Goal: Information Seeking & Learning: Learn about a topic

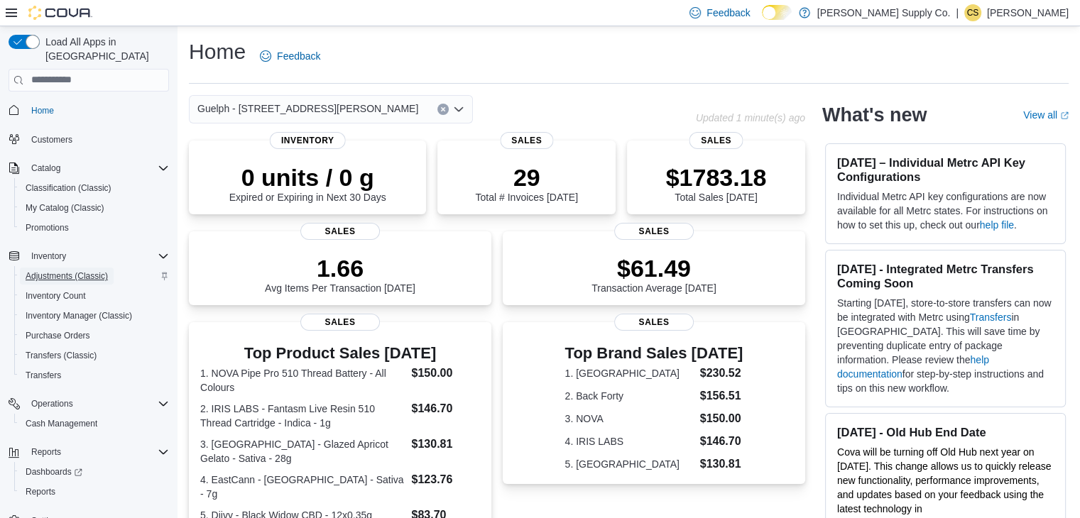
click at [89, 271] on span "Adjustments (Classic)" at bounding box center [67, 276] width 82 height 11
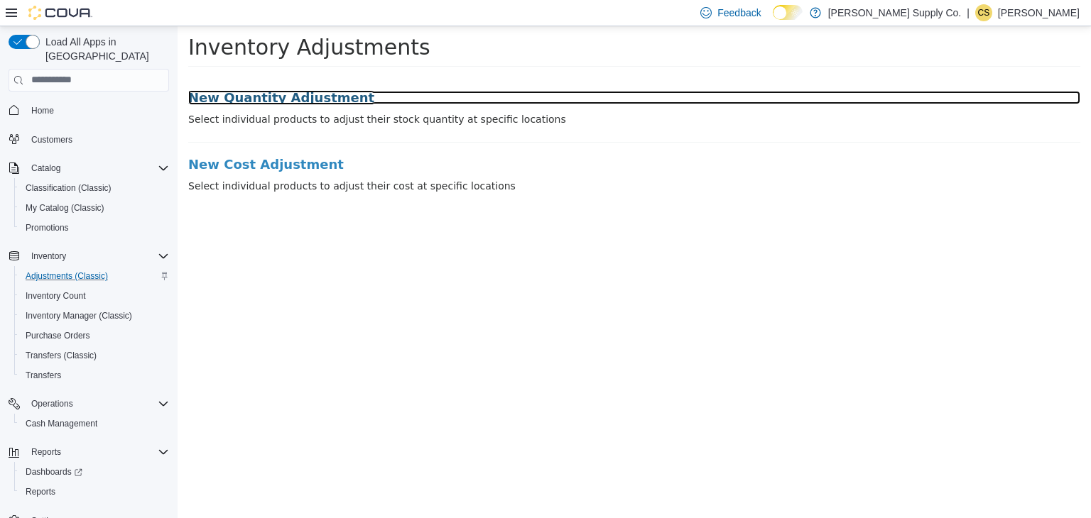
click at [296, 100] on h3 "New Quantity Adjustment" at bounding box center [634, 97] width 892 height 14
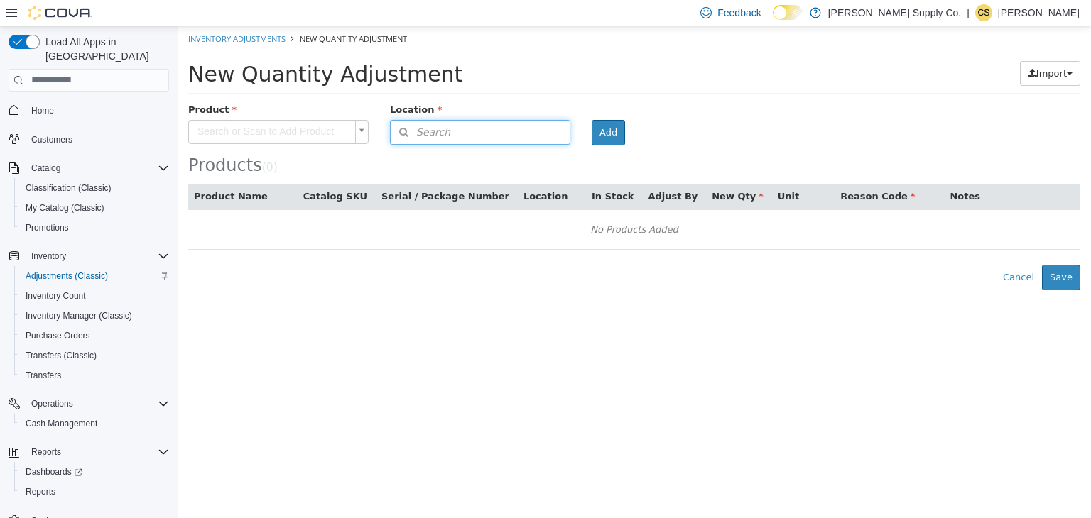
click at [504, 131] on button "Search" at bounding box center [480, 131] width 180 height 25
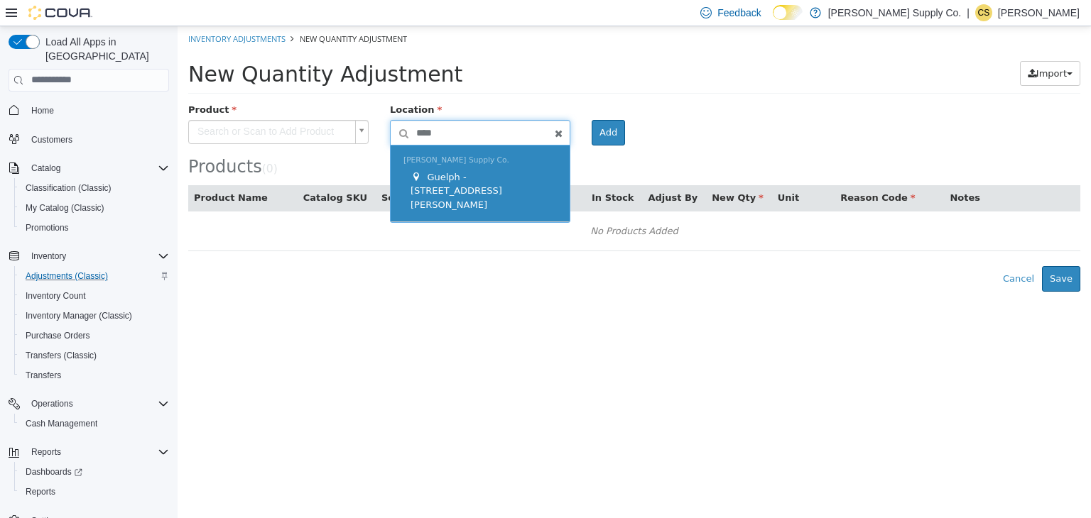
type input "****"
click at [497, 170] on div "Guelph - [STREET_ADDRESS][PERSON_NAME]" at bounding box center [483, 191] width 146 height 42
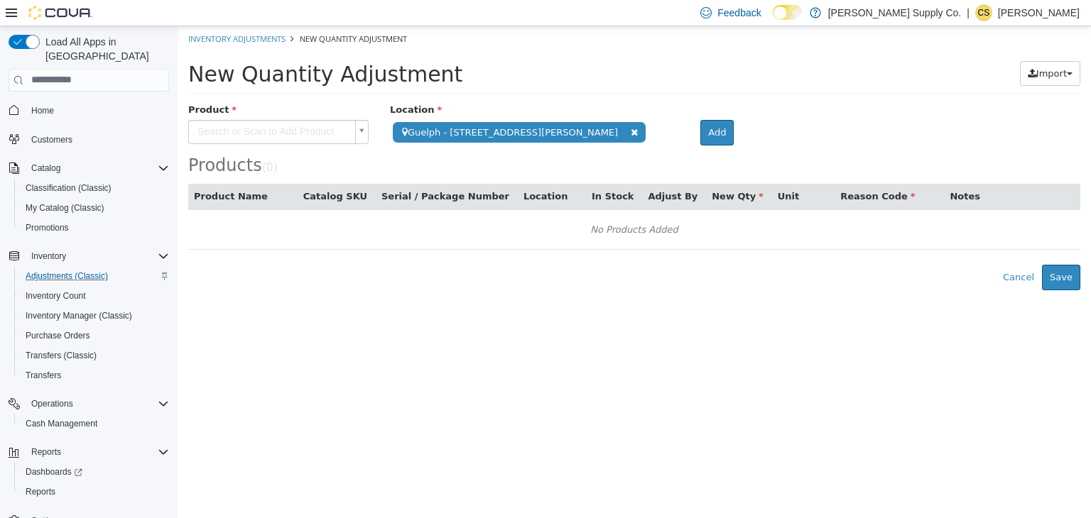
click at [318, 126] on body "**********" at bounding box center [634, 158] width 913 height 264
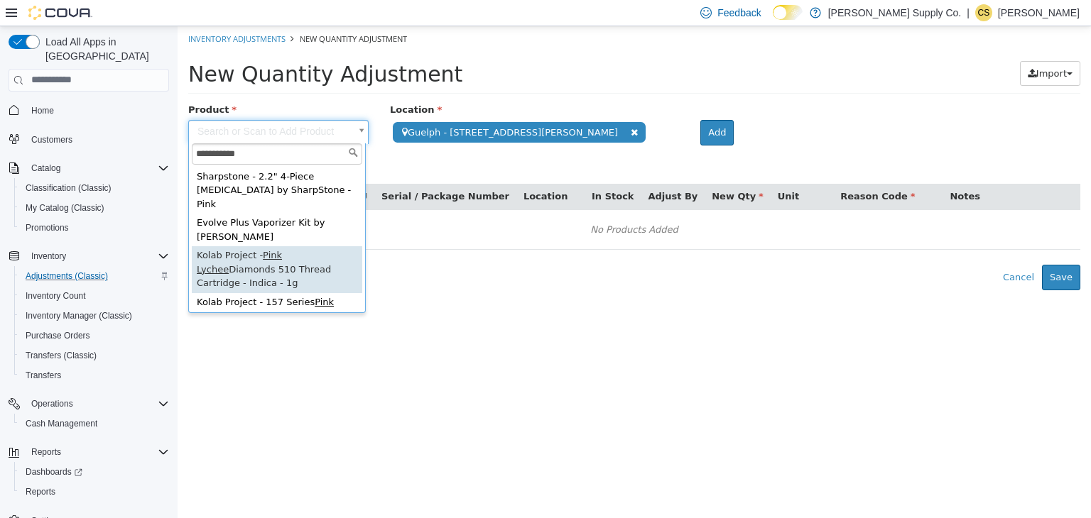
type input "**********"
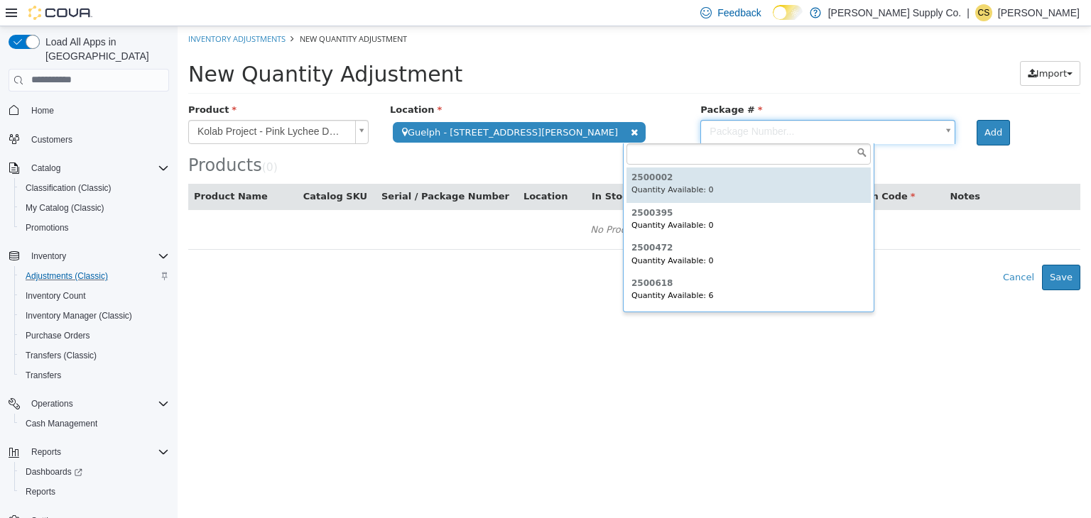
click at [805, 122] on body "**********" at bounding box center [634, 158] width 913 height 264
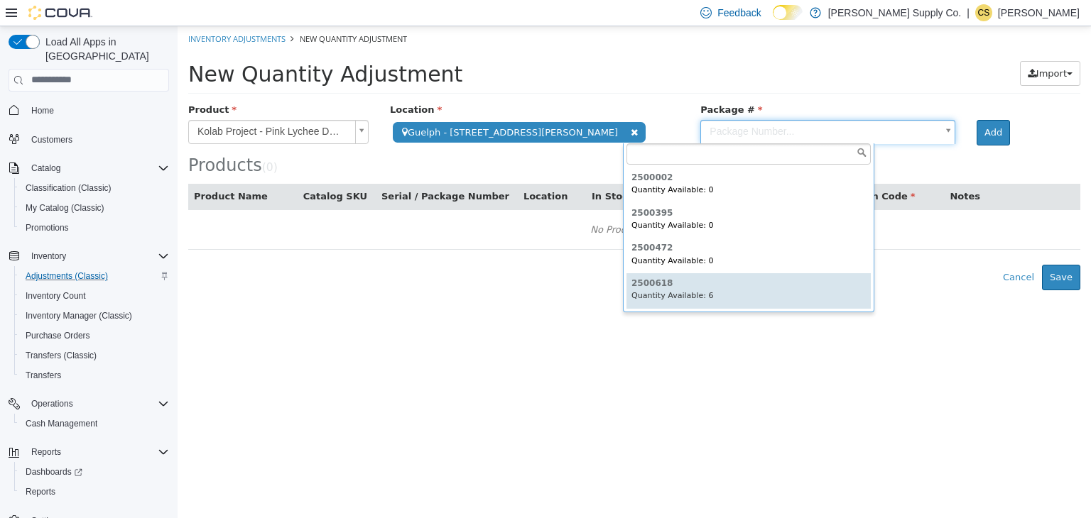
type input "*******"
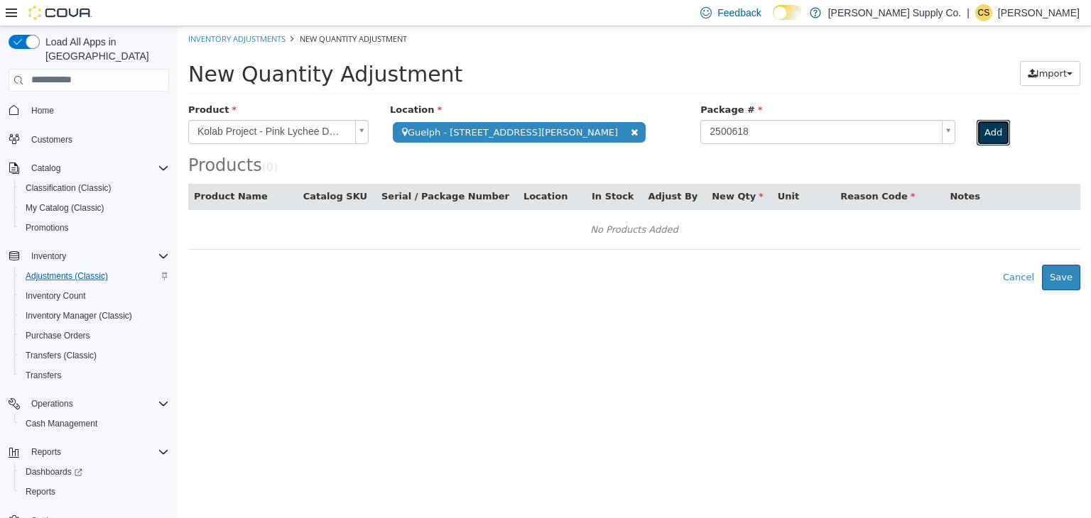
click at [976, 139] on button "Add" at bounding box center [992, 132] width 33 height 26
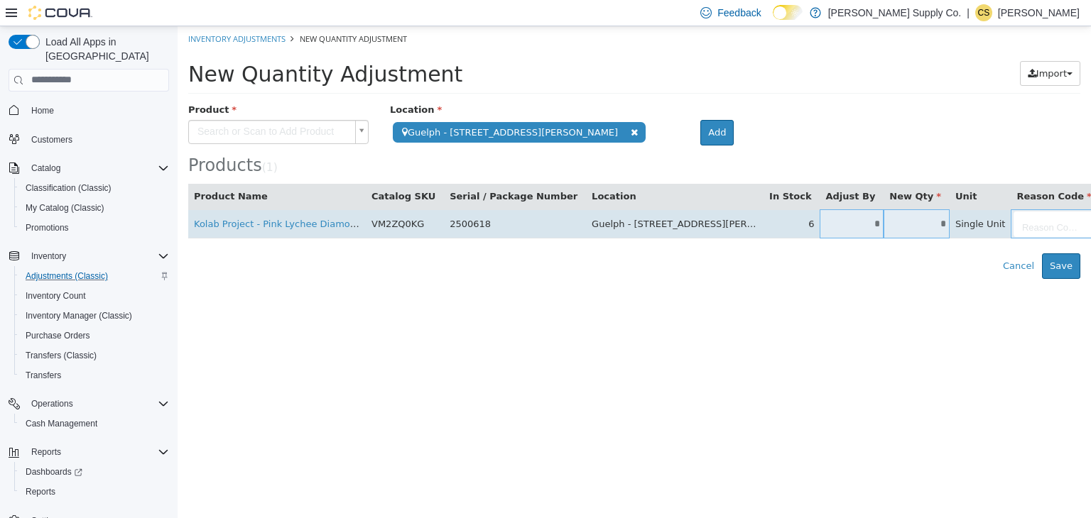
click at [820, 229] on td "*" at bounding box center [852, 223] width 64 height 29
click at [820, 224] on input "*" at bounding box center [852, 223] width 64 height 11
type input "*"
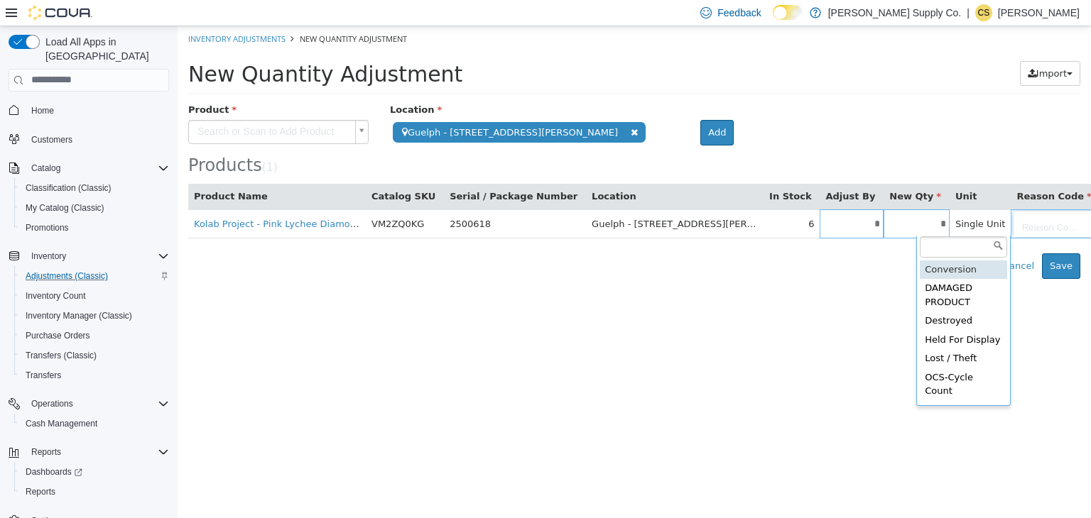
click at [964, 227] on body "**********" at bounding box center [634, 152] width 913 height 253
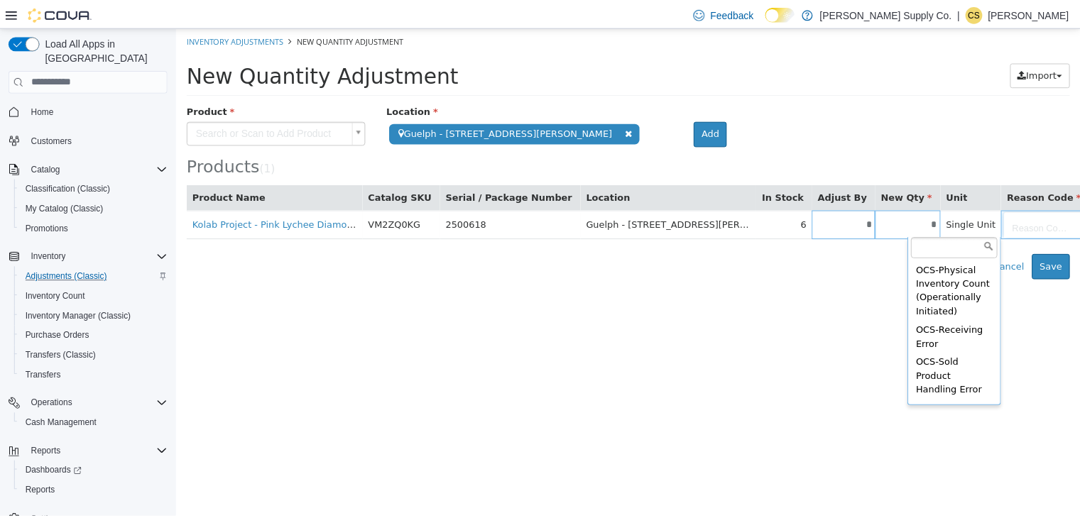
scroll to position [428, 0]
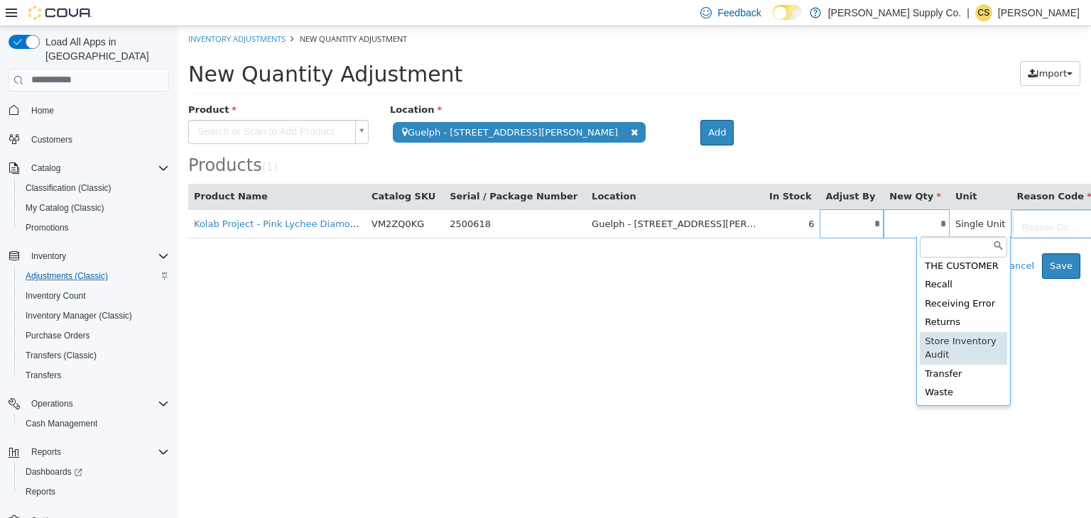
type input "**********"
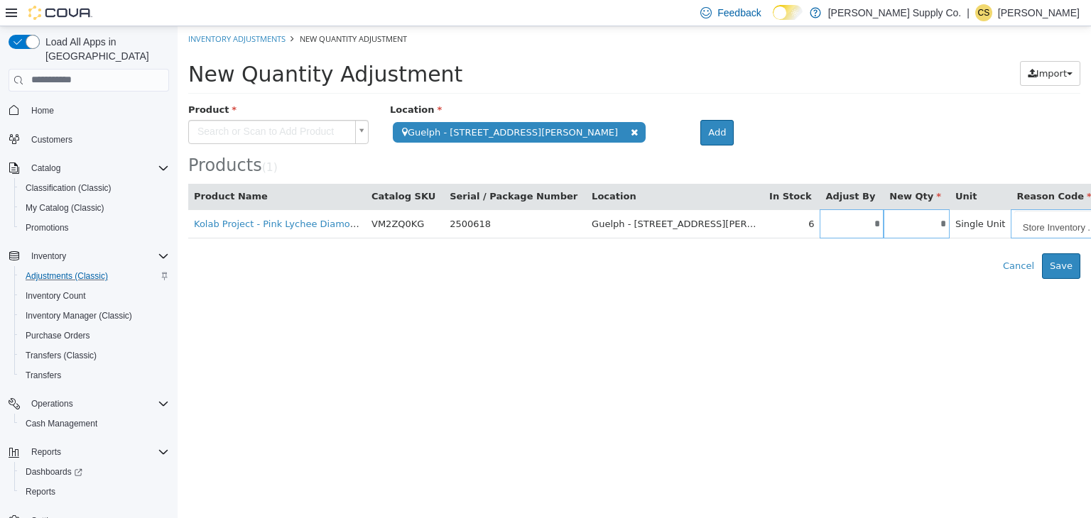
type input "**"
click at [928, 278] on html "**********" at bounding box center [634, 152] width 913 height 253
click at [1073, 263] on button "Save" at bounding box center [1061, 266] width 38 height 26
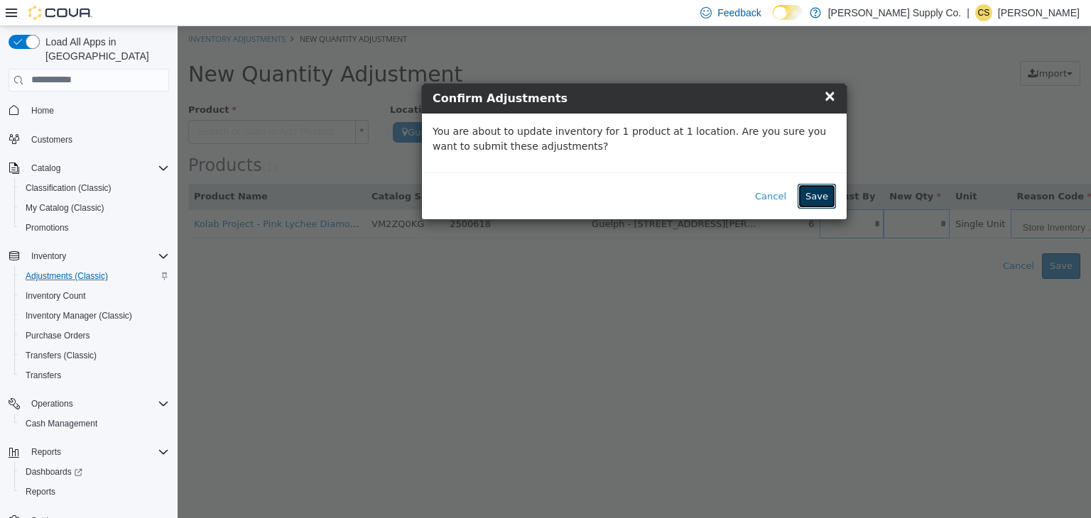
click at [831, 200] on button "Save" at bounding box center [816, 196] width 38 height 26
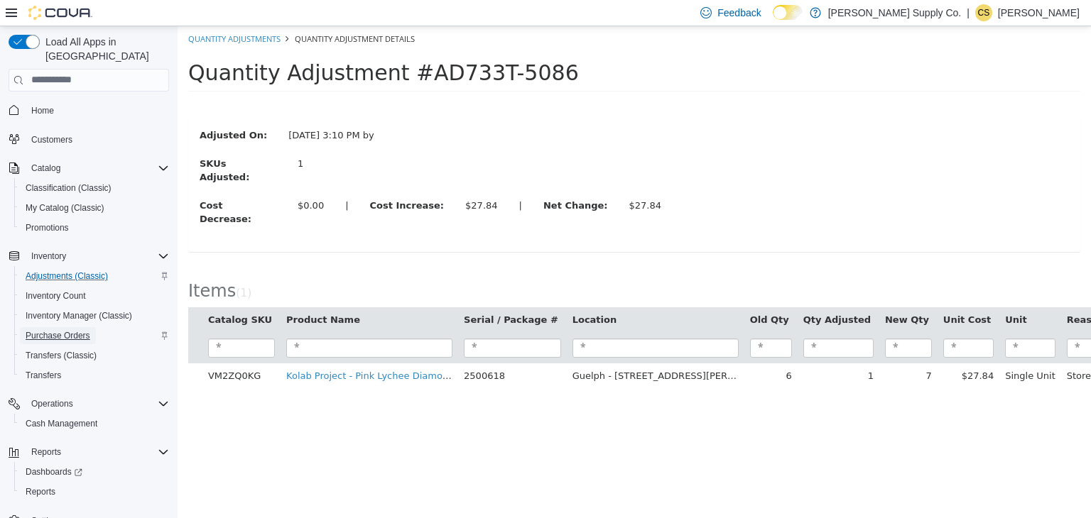
click at [64, 330] on span "Purchase Orders" at bounding box center [58, 335] width 65 height 11
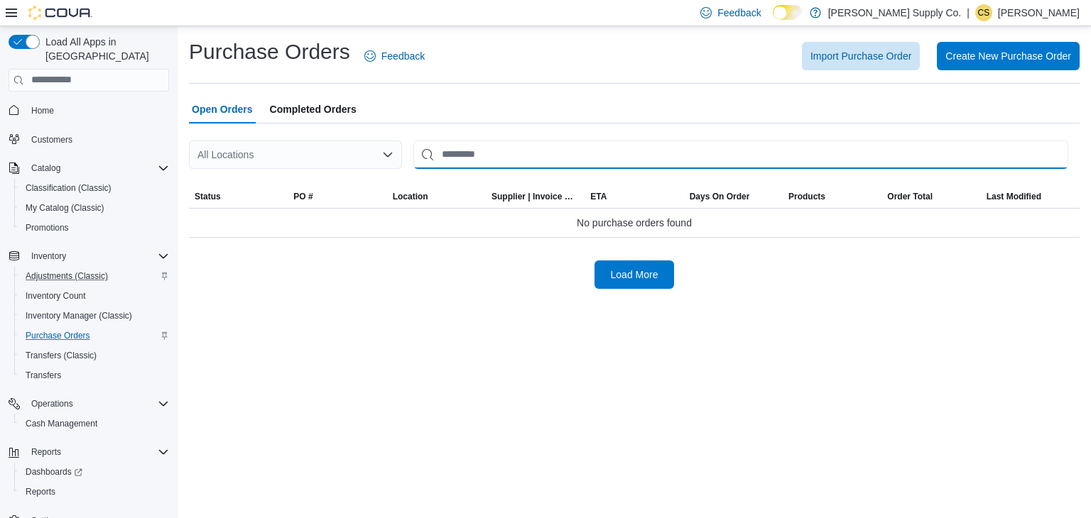
click at [457, 151] on input "This is a search bar. After typing your query, hit enter to filter the results …" at bounding box center [740, 155] width 655 height 28
click at [337, 153] on div "All Locations" at bounding box center [295, 155] width 213 height 28
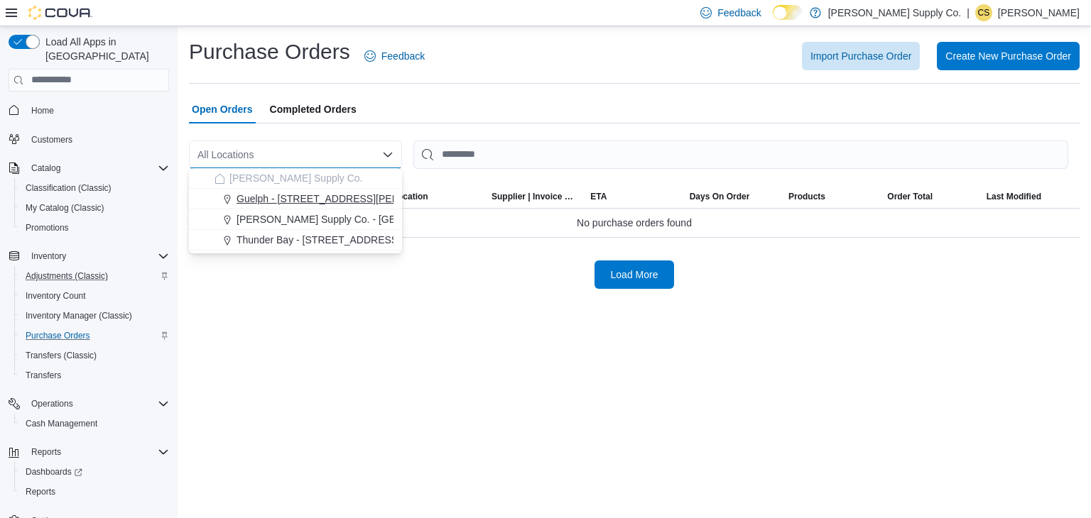
click at [344, 205] on span "Guelph - [STREET_ADDRESS][PERSON_NAME]" at bounding box center [346, 199] width 221 height 14
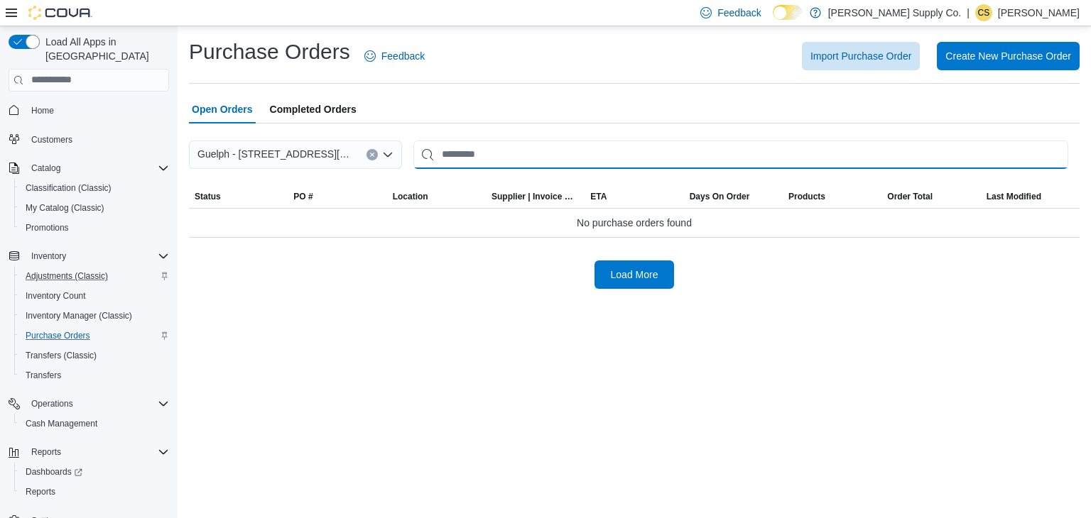
click at [532, 141] on input "This is a search bar. After typing your query, hit enter to filter the results …" at bounding box center [740, 155] width 655 height 28
type input "*"
click at [805, 57] on button "Import Purchase Order" at bounding box center [861, 55] width 118 height 28
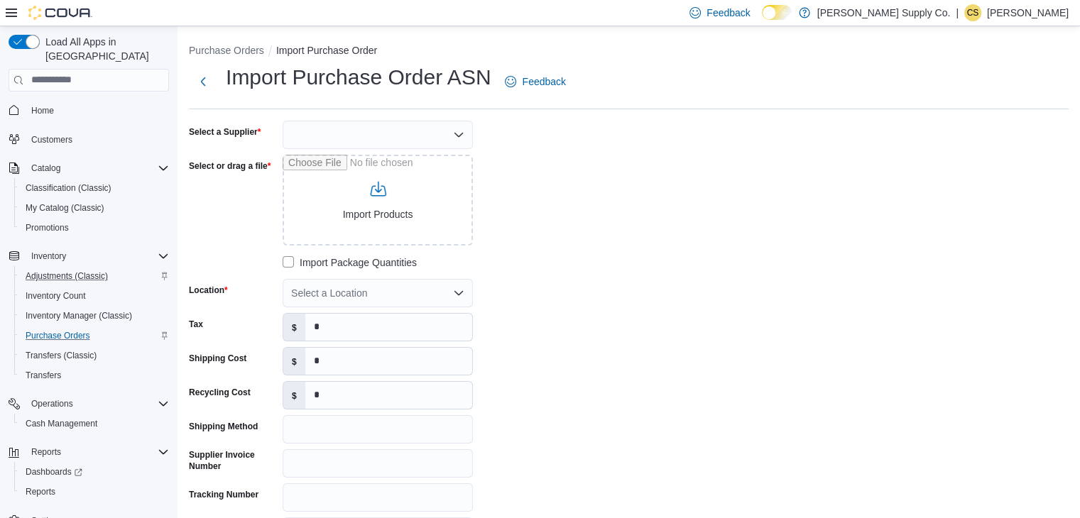
click at [437, 136] on div at bounding box center [378, 135] width 190 height 28
click at [46, 105] on span "Home" at bounding box center [42, 110] width 23 height 11
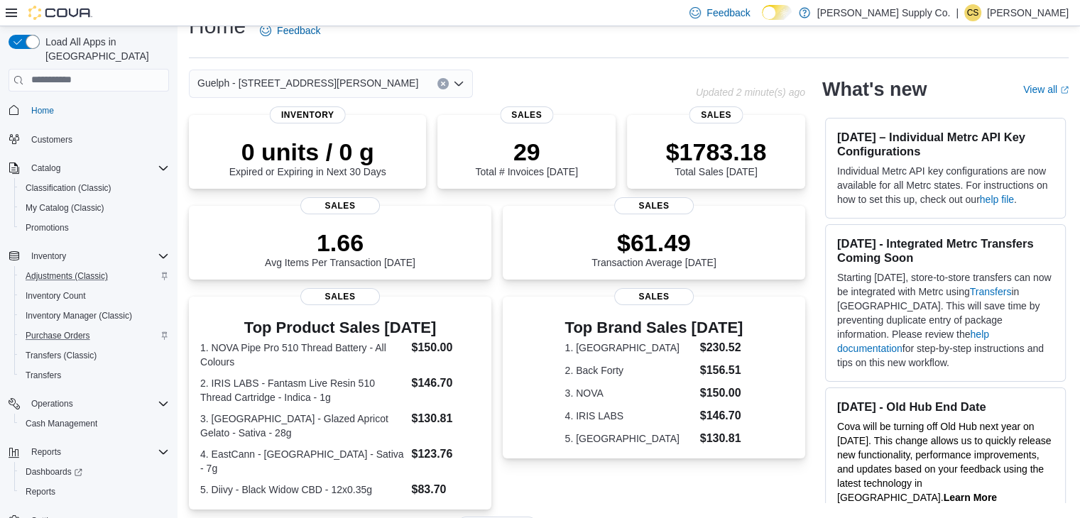
scroll to position [13, 0]
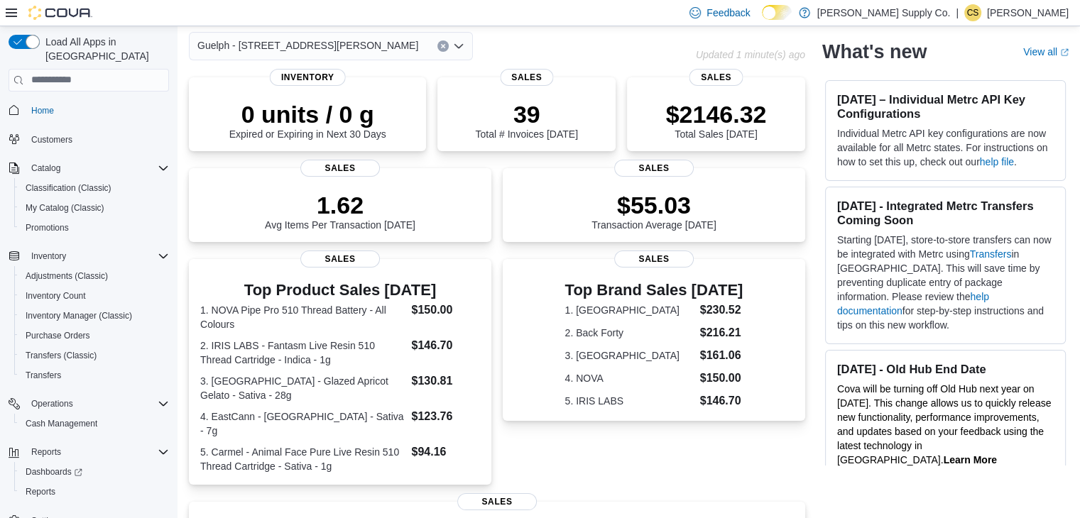
scroll to position [48, 0]
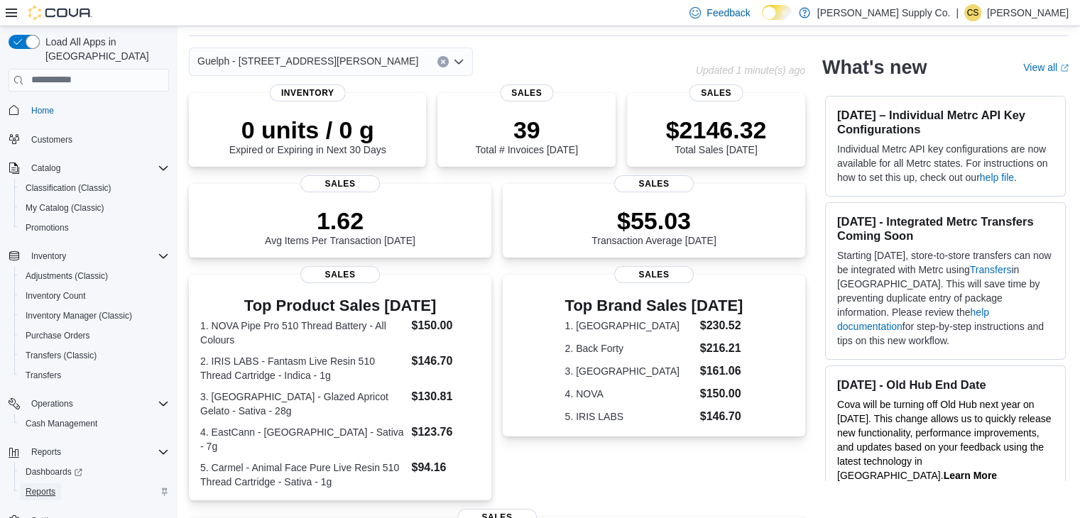
click at [58, 484] on link "Reports" at bounding box center [40, 492] width 41 height 17
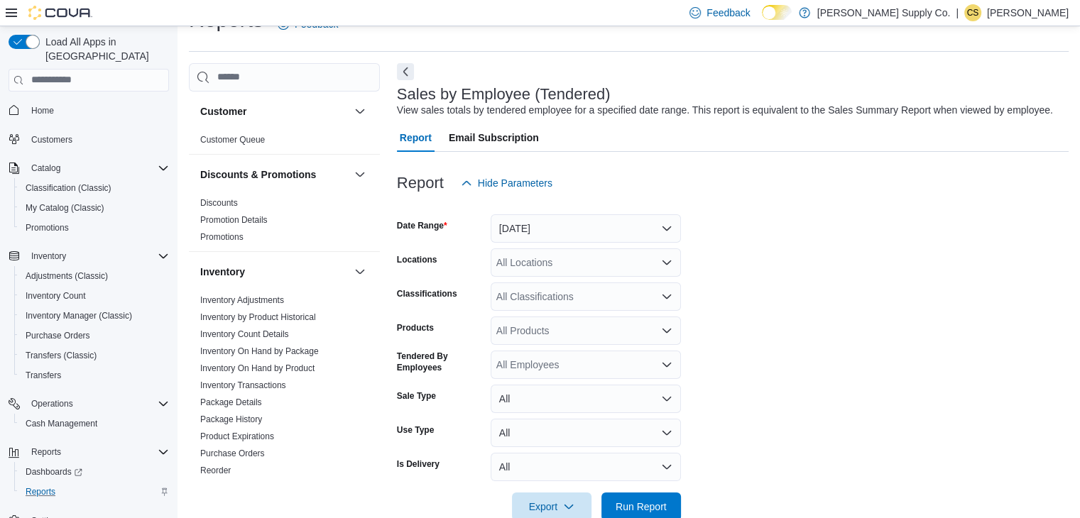
scroll to position [33, 0]
click at [624, 224] on button "Yesterday" at bounding box center [586, 228] width 190 height 28
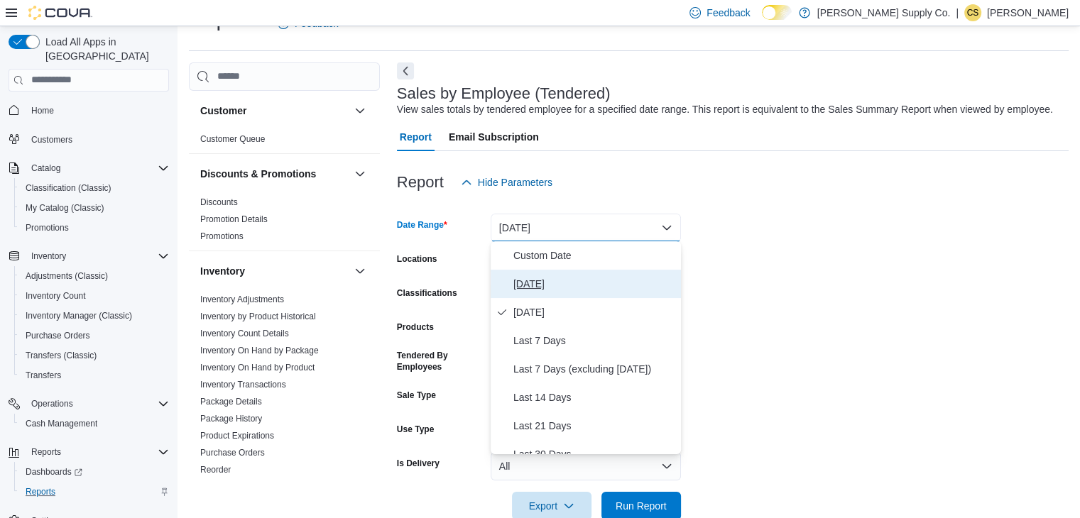
click at [597, 283] on span "Today" at bounding box center [594, 284] width 162 height 17
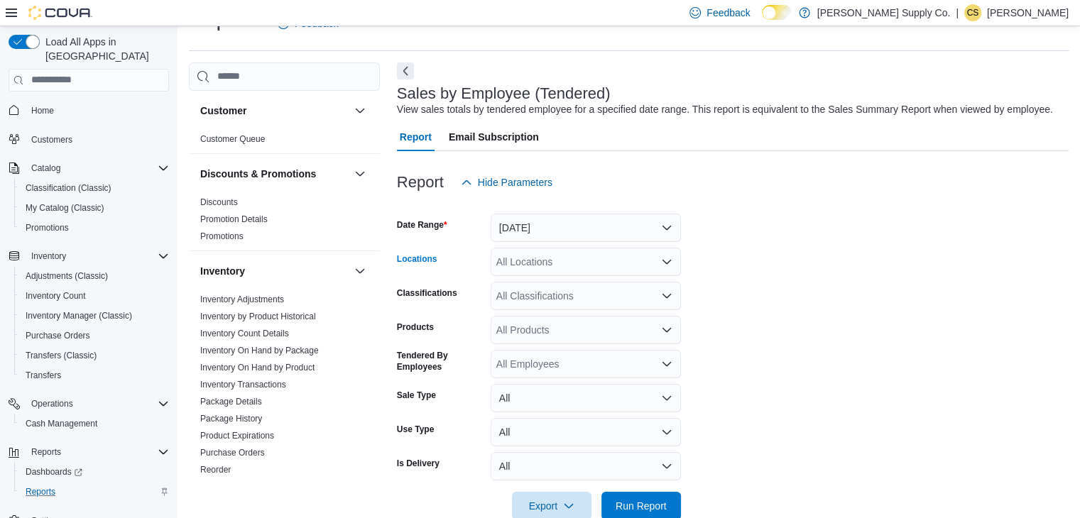
click at [618, 256] on div "All Locations" at bounding box center [586, 262] width 190 height 28
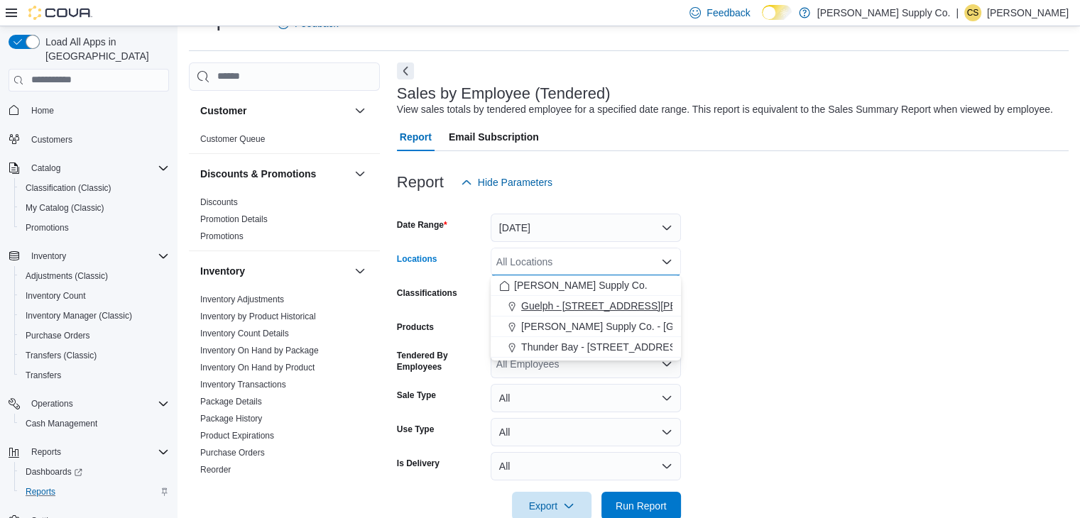
click at [626, 302] on span "Guelph - [STREET_ADDRESS][PERSON_NAME]" at bounding box center [631, 306] width 221 height 14
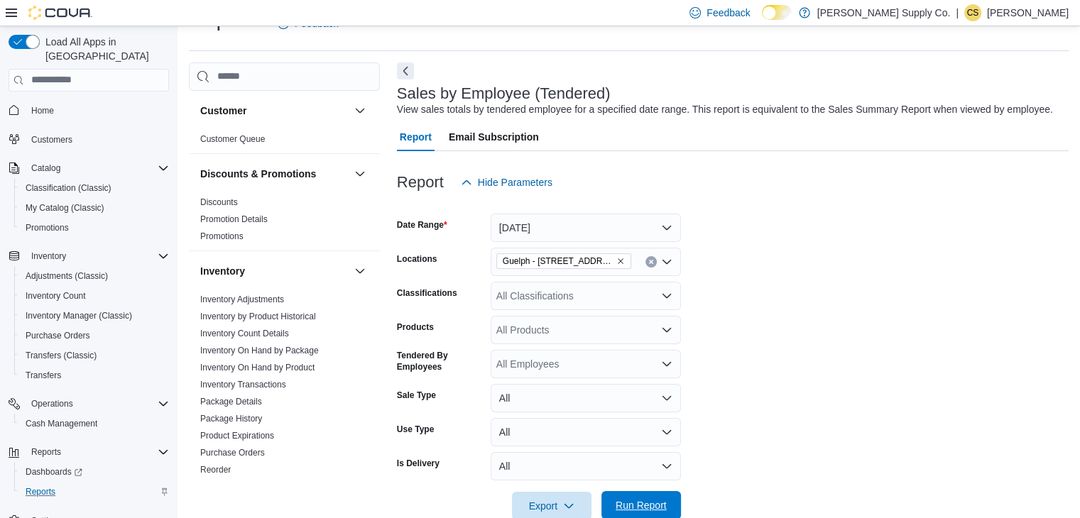
drag, startPoint x: 722, startPoint y: 481, endPoint x: 646, endPoint y: 503, distance: 79.8
click at [646, 503] on span "Run Report" at bounding box center [641, 506] width 51 height 14
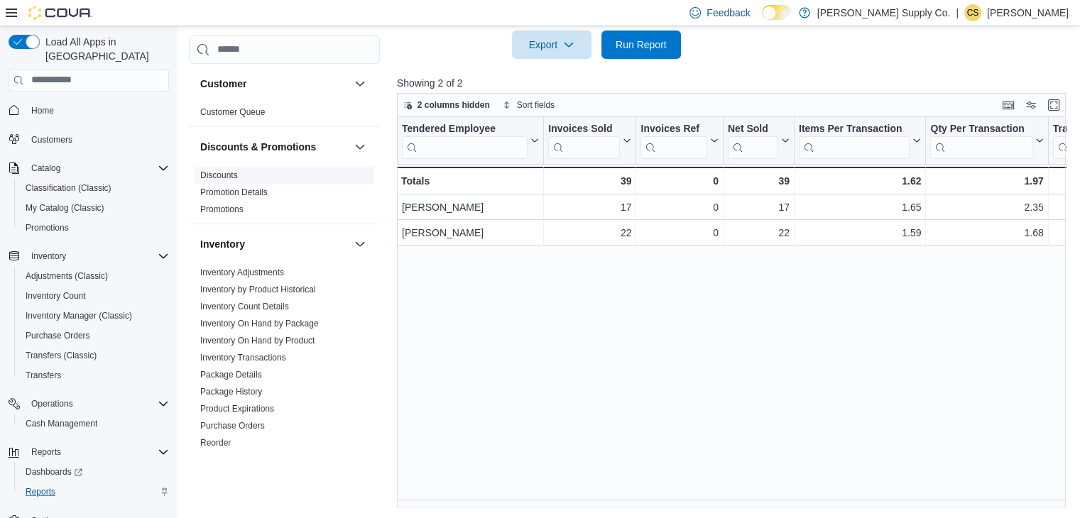
click at [212, 181] on span "Discounts" at bounding box center [285, 175] width 180 height 17
click at [225, 174] on link "Discounts" at bounding box center [219, 175] width 38 height 10
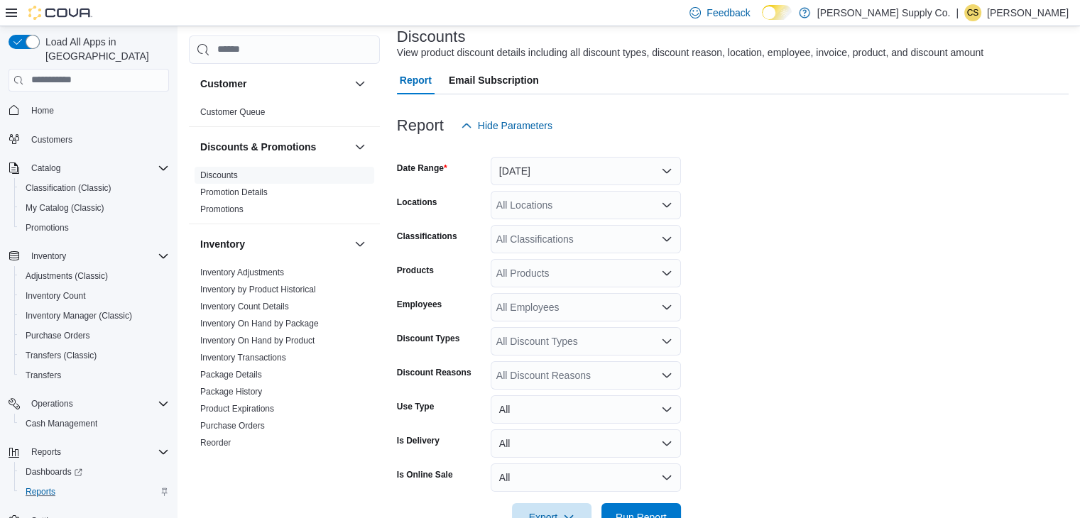
scroll to position [33, 0]
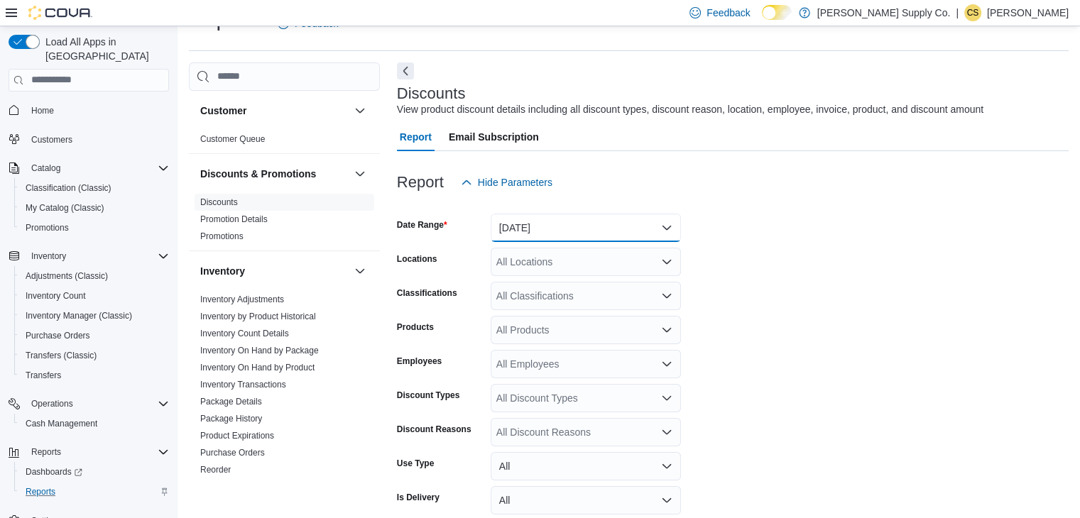
click at [568, 222] on button "Yesterday" at bounding box center [586, 228] width 190 height 28
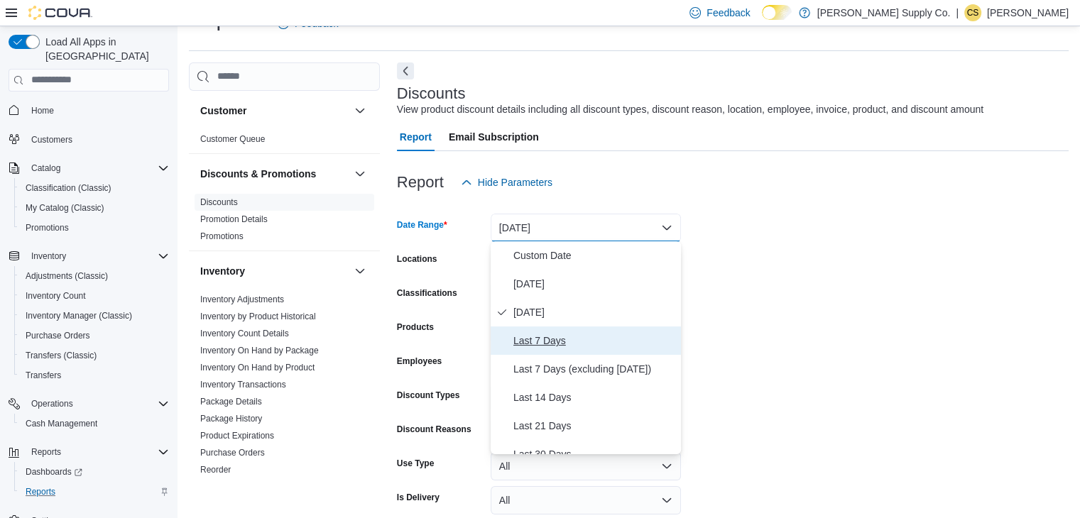
click at [552, 347] on span "Last 7 Days" at bounding box center [594, 340] width 162 height 17
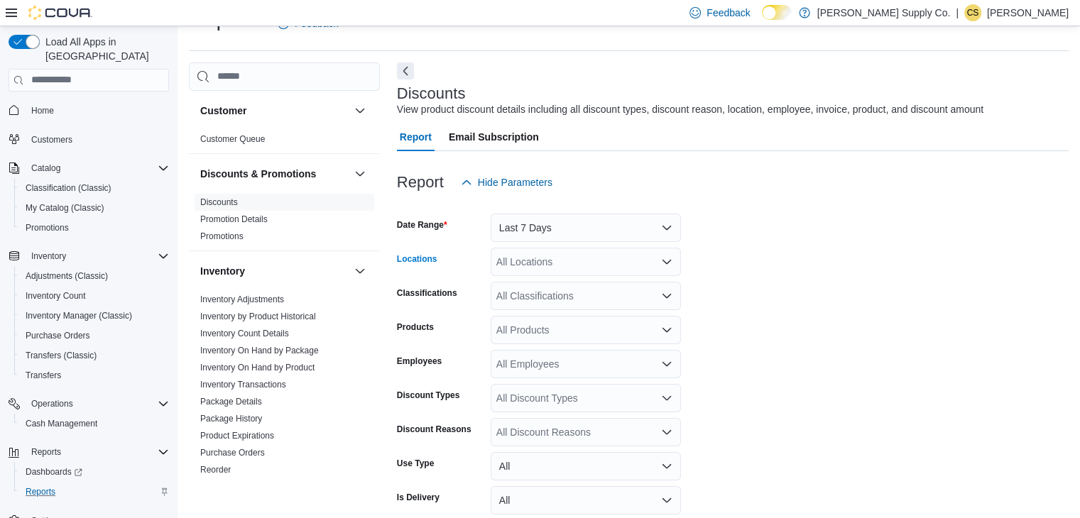
click at [661, 260] on icon "Open list of options" at bounding box center [666, 261] width 11 height 11
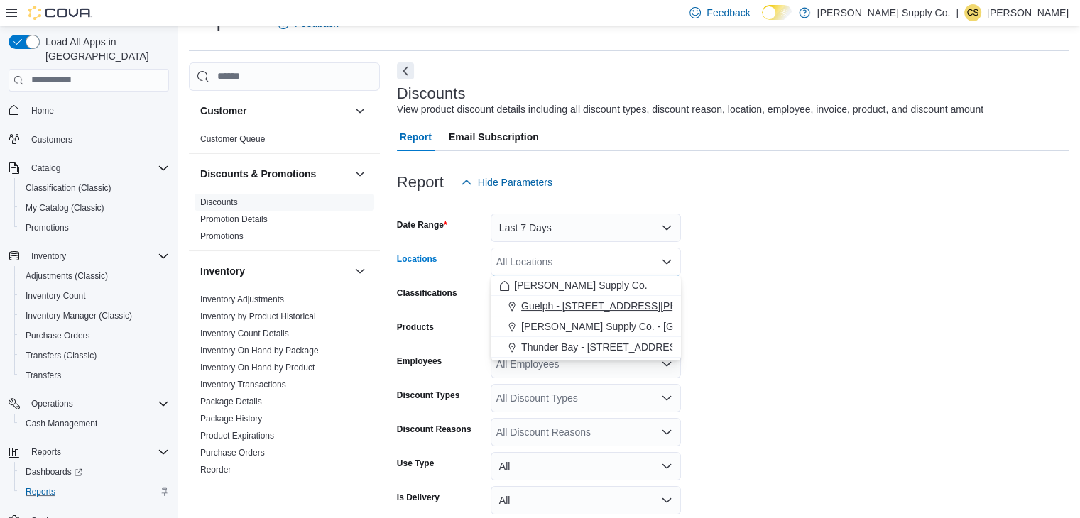
click at [668, 307] on span "Guelph - [STREET_ADDRESS][PERSON_NAME]" at bounding box center [631, 306] width 221 height 14
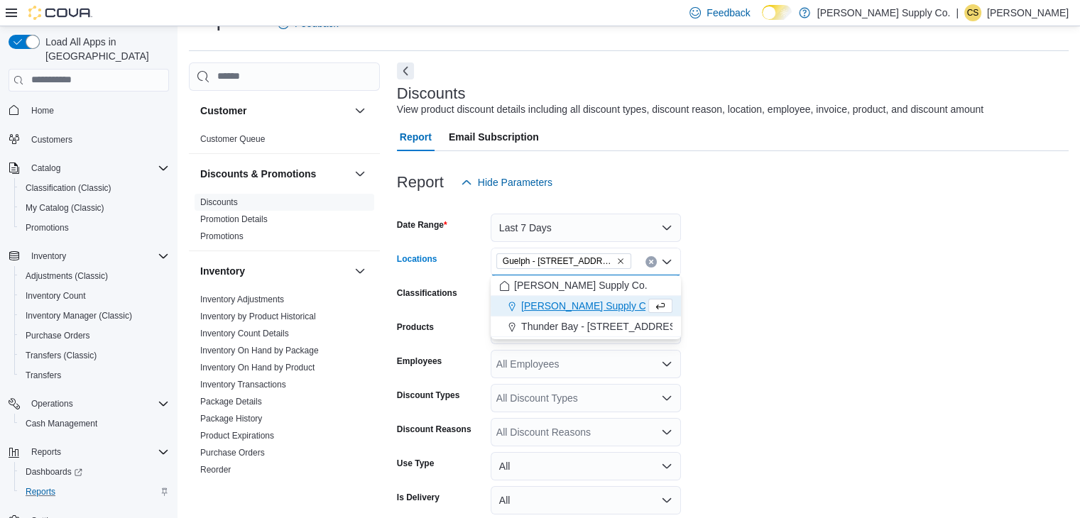
click at [763, 356] on form "Date Range Last 7 Days Locations Guelph - 1515 Gordon St Unit 106 Combo box. Se…" at bounding box center [733, 393] width 672 height 392
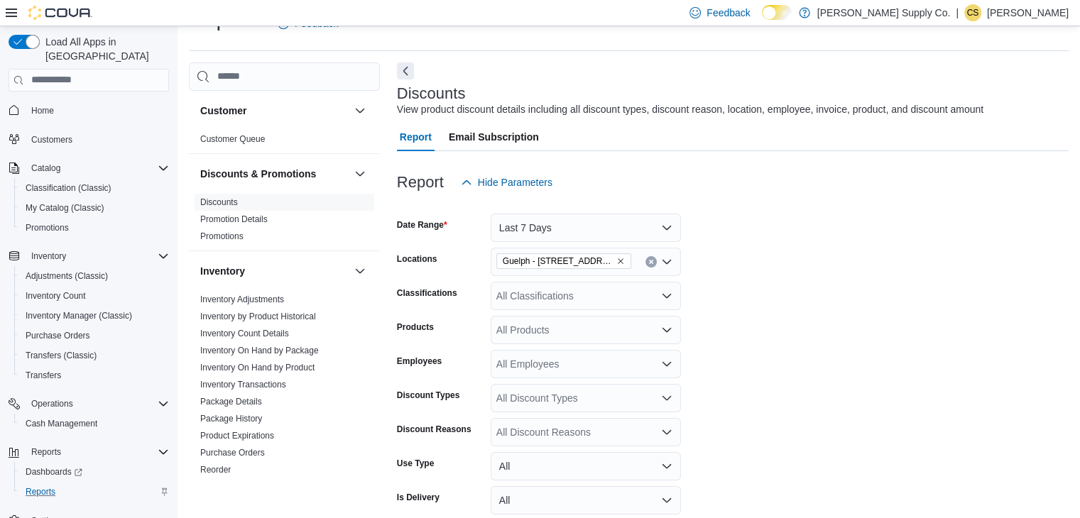
scroll to position [131, 0]
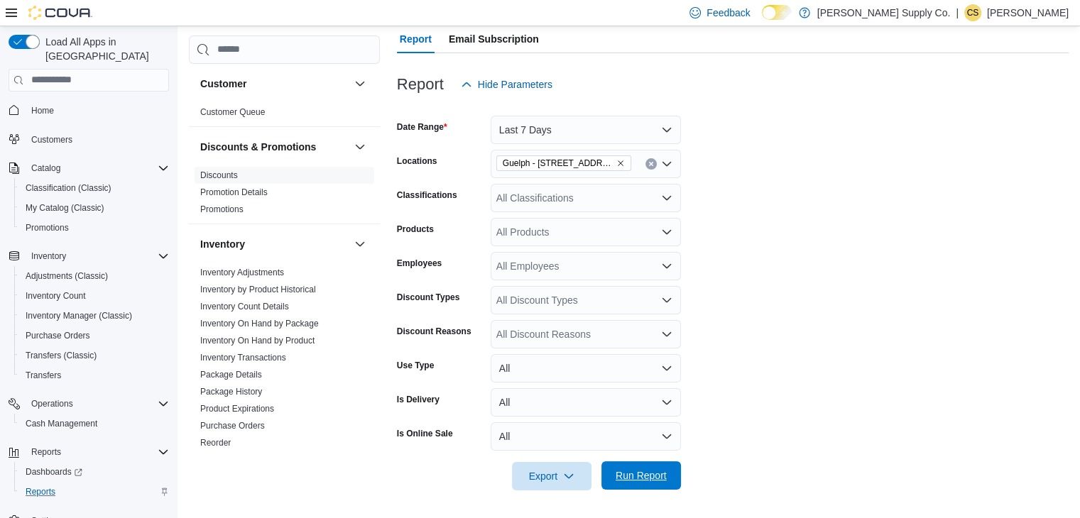
click at [633, 488] on span "Run Report" at bounding box center [641, 476] width 62 height 28
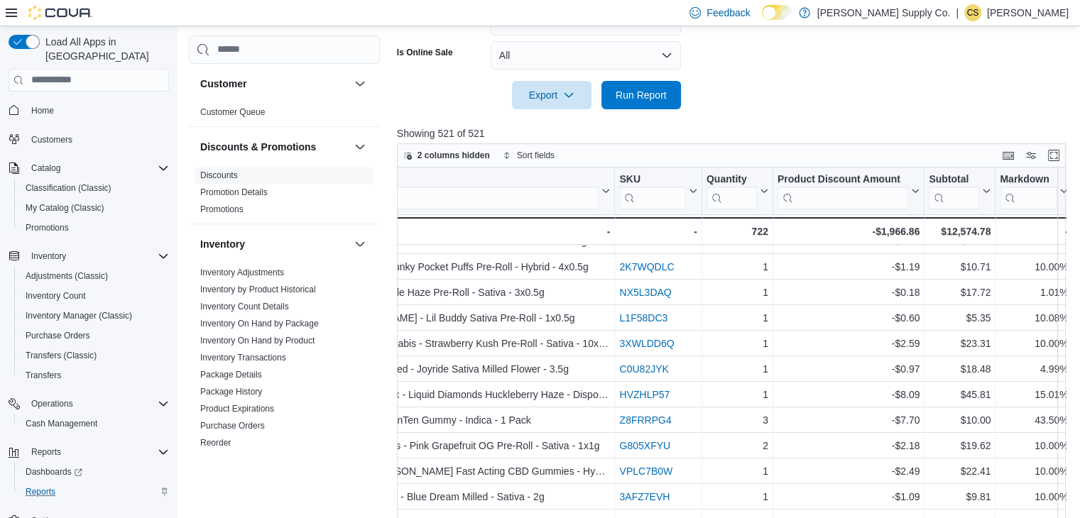
scroll to position [989, 1555]
click at [45, 105] on span "Home" at bounding box center [42, 110] width 23 height 11
